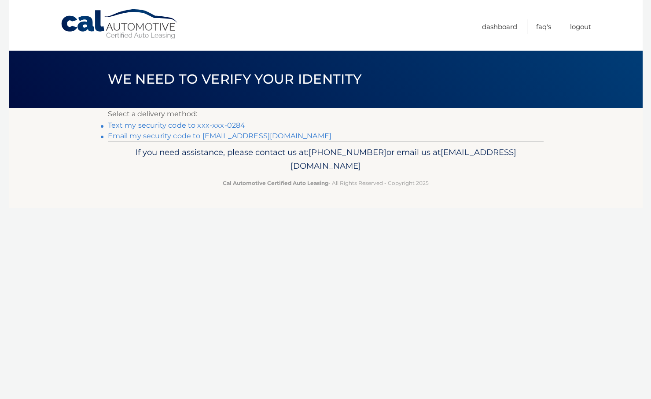
click at [142, 125] on link "Text my security code to xxx-xxx-0284" at bounding box center [177, 125] width 138 height 8
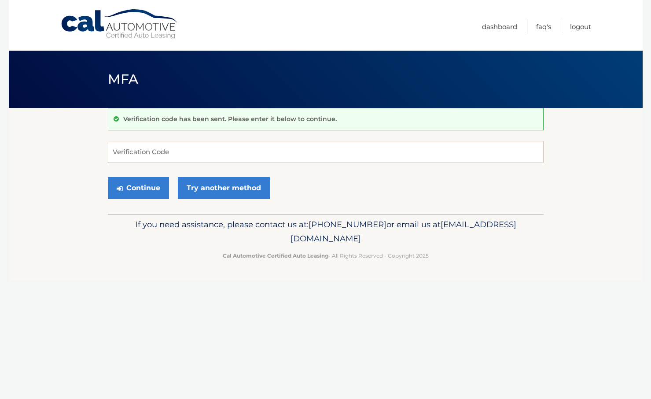
click at [365, 140] on div "Verification code has been sent. Please enter it below to continue. Verificatio…" at bounding box center [326, 161] width 436 height 106
click at [359, 152] on input "Verification Code" at bounding box center [326, 152] width 436 height 22
paste input "548884"
type input "548884"
click at [125, 184] on button "Continue" at bounding box center [138, 188] width 61 height 22
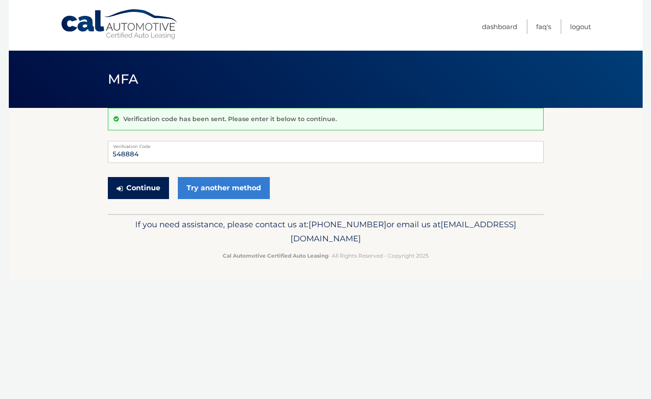
click at [144, 187] on button "Continue" at bounding box center [138, 188] width 61 height 22
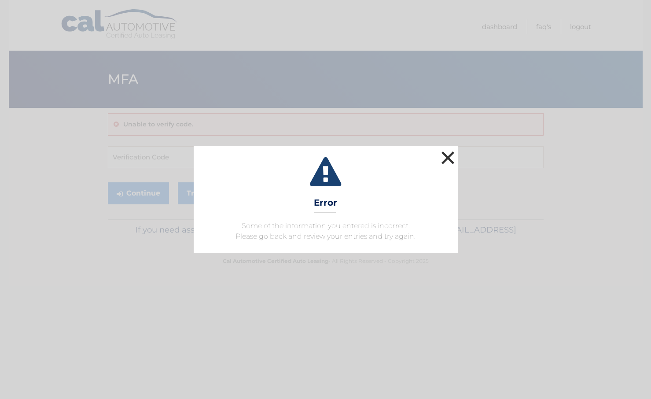
click at [450, 155] on button "×" at bounding box center [448, 158] width 18 height 18
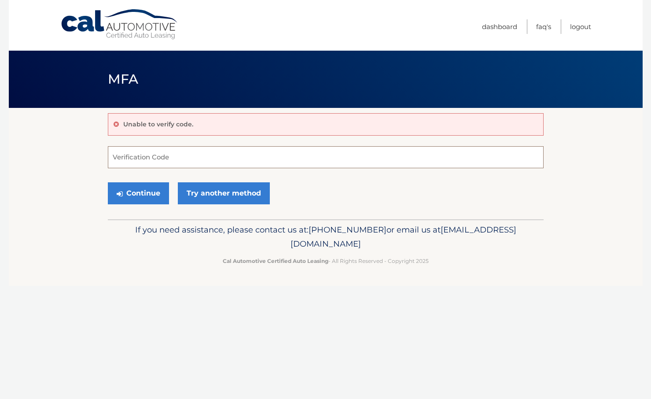
click at [173, 162] on input "Verification Code" at bounding box center [326, 157] width 436 height 22
paste input "548884"
type input "548884"
click at [151, 187] on button "Continue" at bounding box center [138, 193] width 61 height 22
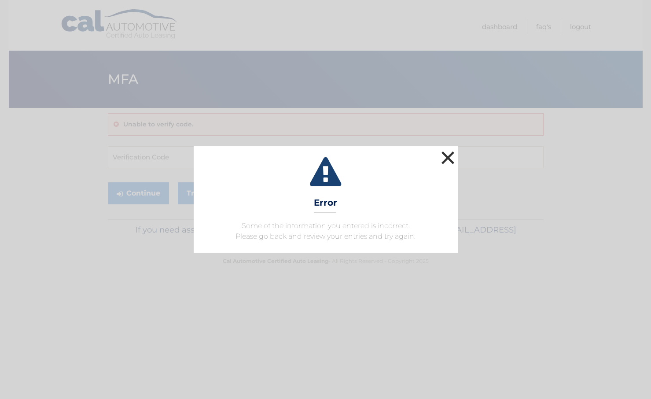
click at [441, 157] on button "×" at bounding box center [448, 158] width 18 height 18
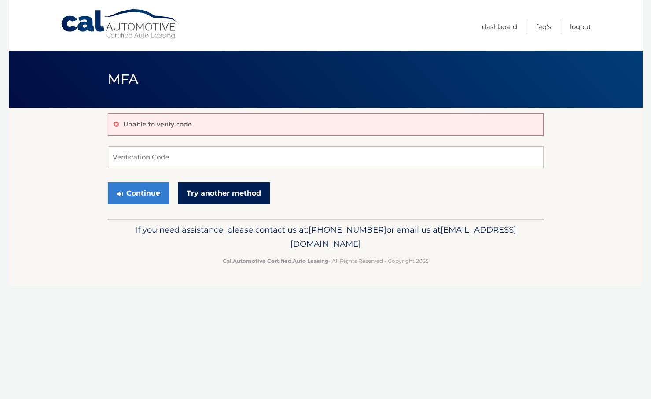
click at [214, 195] on link "Try another method" at bounding box center [224, 193] width 92 height 22
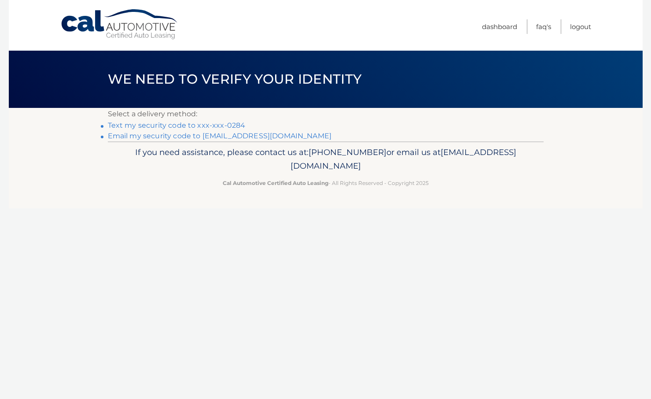
click at [141, 136] on link "Email my security code to [EMAIL_ADDRESS][DOMAIN_NAME]" at bounding box center [220, 136] width 224 height 8
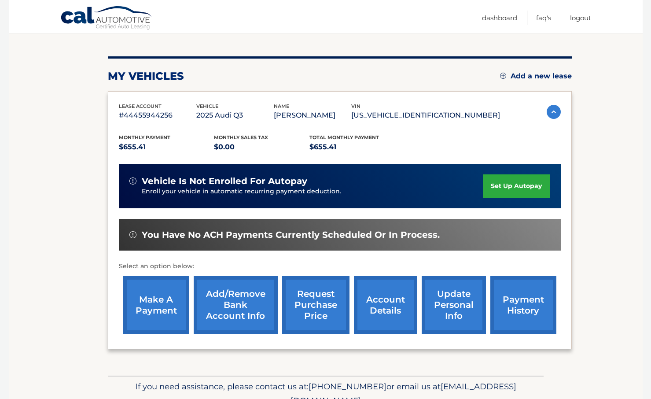
scroll to position [92, 0]
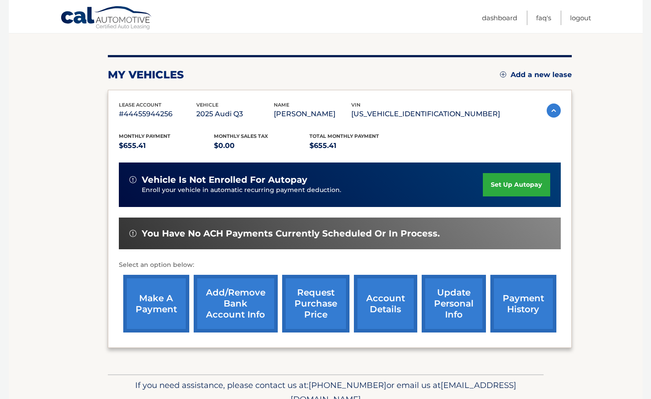
click at [507, 182] on link "set up autopay" at bounding box center [516, 184] width 67 height 23
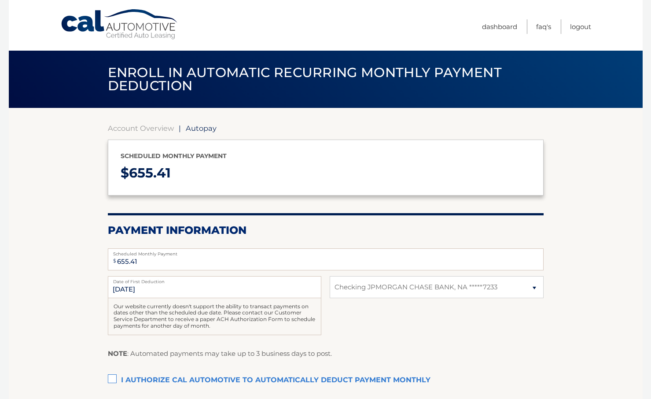
select select "OWNlNjc4YTYtYWY0MC00MGIyLWE1NWYtMDY3ZjYwYzQ3ZTVm"
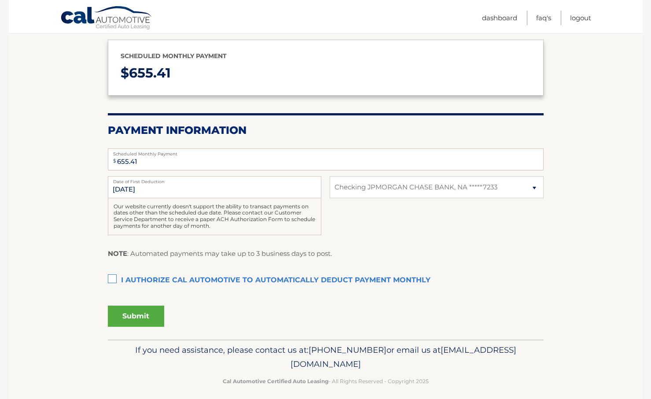
scroll to position [107, 0]
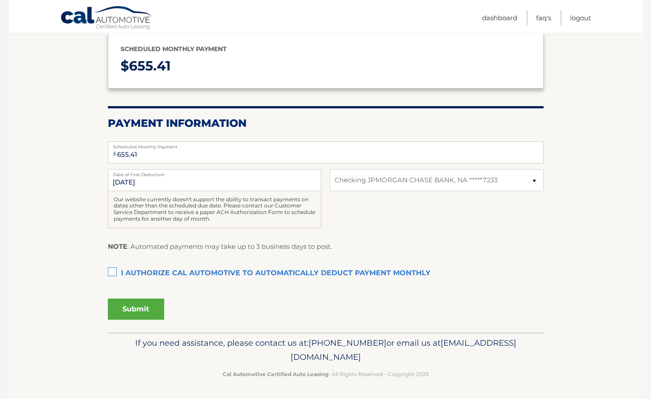
click at [112, 273] on label "I authorize cal automotive to automatically deduct payment monthly This checkbo…" at bounding box center [326, 274] width 436 height 18
click at [0, 0] on input "I authorize cal automotive to automatically deduct payment monthly This checkbo…" at bounding box center [0, 0] width 0 height 0
click at [130, 307] on button "Submit" at bounding box center [136, 309] width 56 height 21
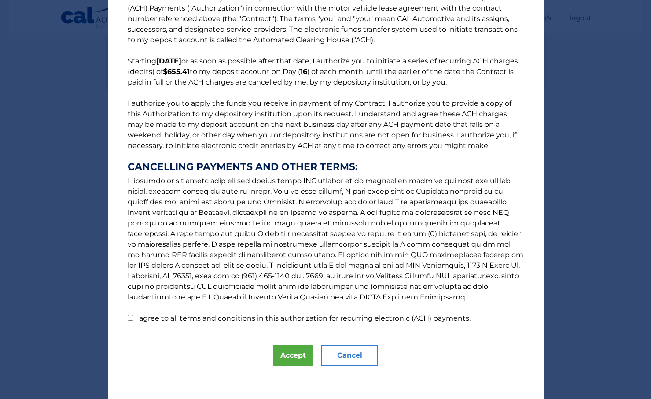
scroll to position [28, 0]
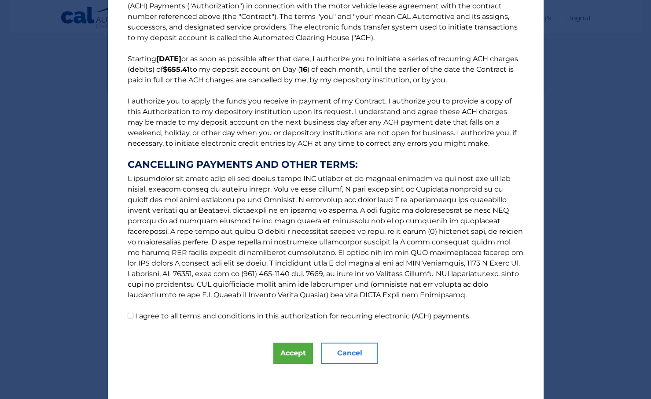
click at [129, 314] on input "I agree to all terms and conditions in this authorization for recurring electro…" at bounding box center [131, 316] width 6 height 6
checkbox input "true"
click at [293, 349] on button "Accept" at bounding box center [293, 353] width 40 height 21
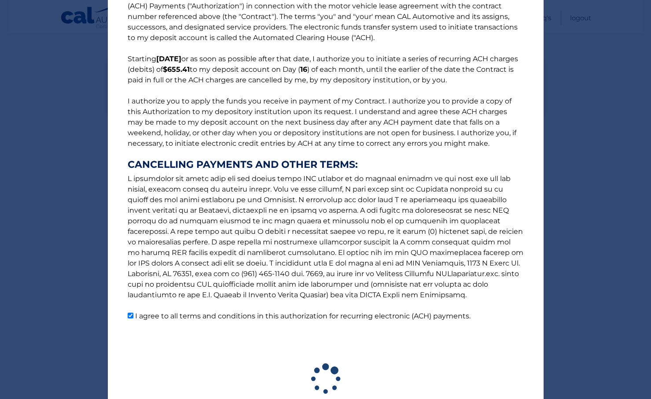
scroll to position [82, 0]
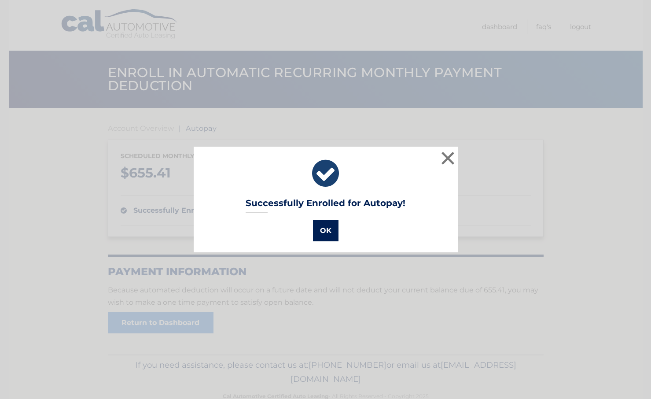
click at [328, 229] on button "OK" at bounding box center [326, 230] width 26 height 21
